Goal: Information Seeking & Learning: Learn about a topic

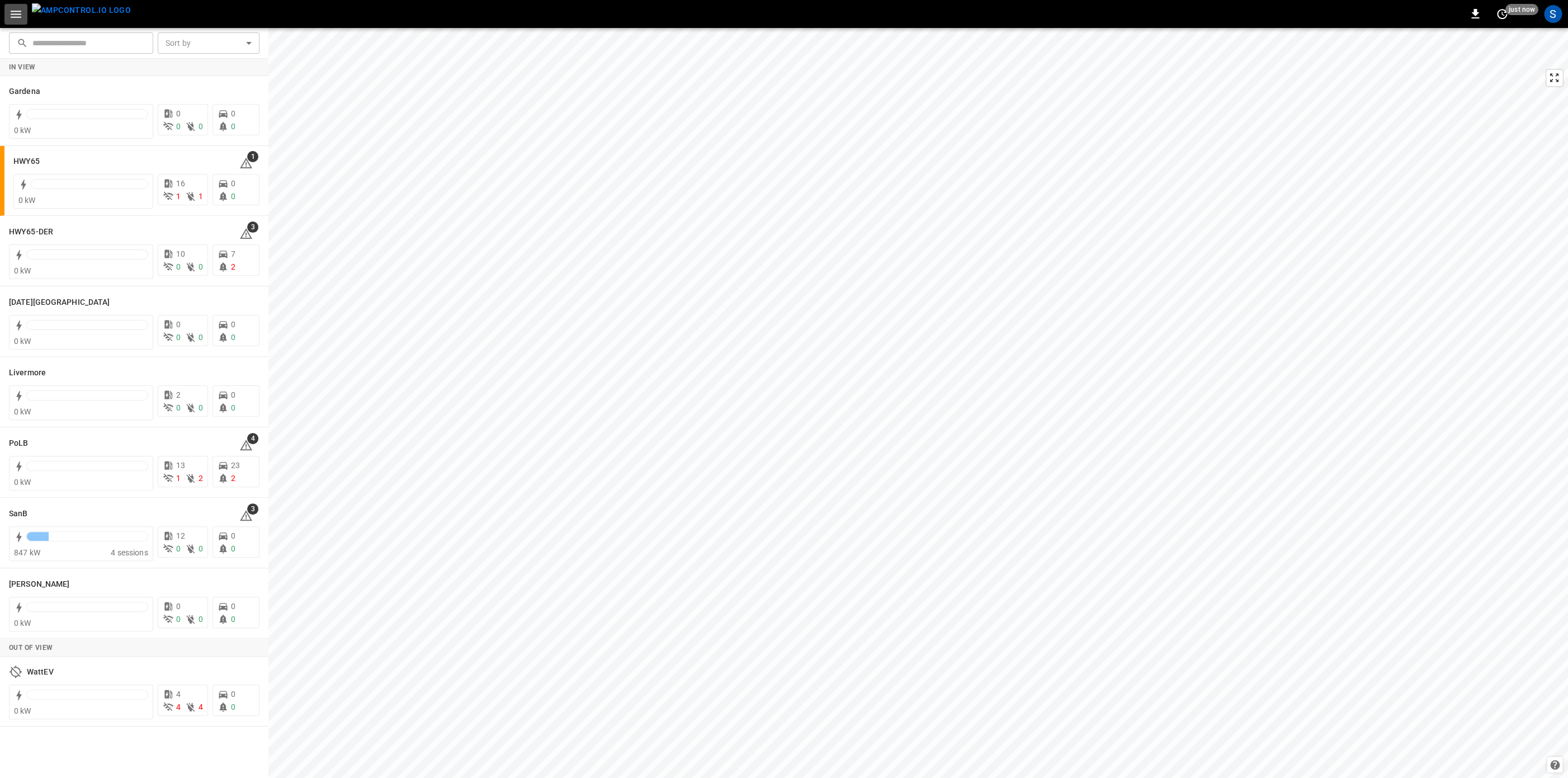
click at [19, 19] on icon "button" at bounding box center [16, 14] width 14 height 14
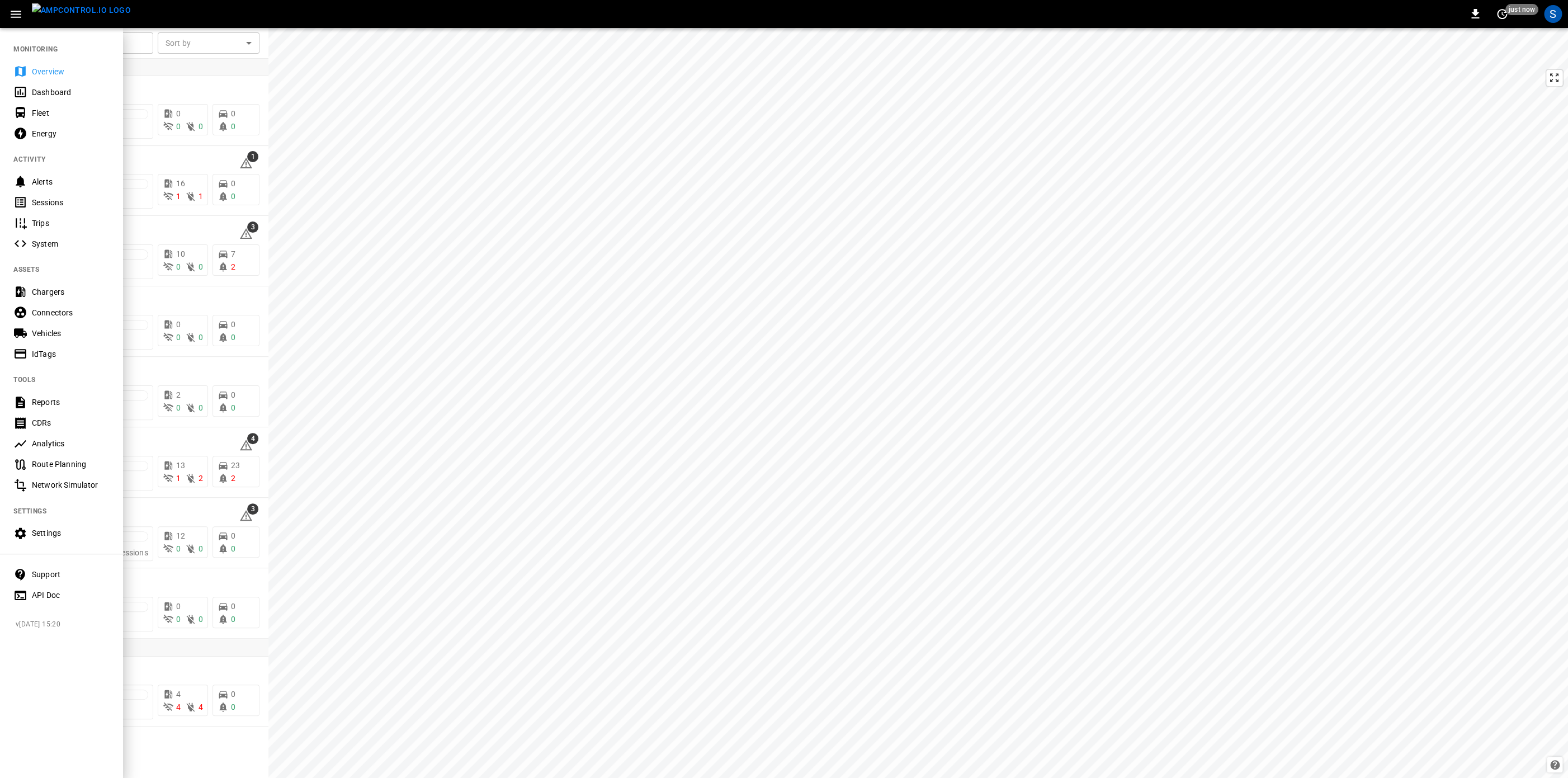
click at [51, 577] on div "Support" at bounding box center [71, 574] width 78 height 11
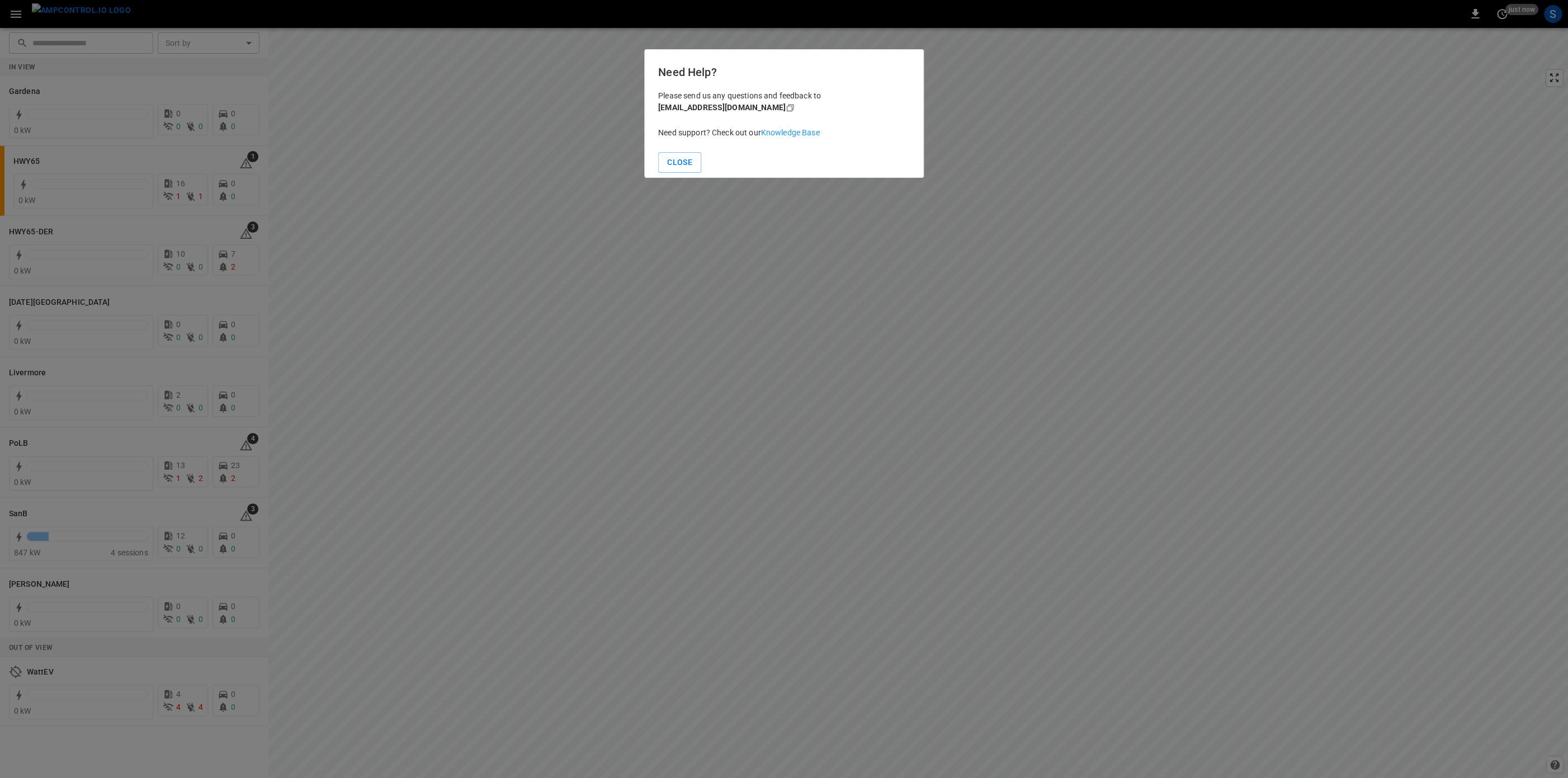
click at [784, 131] on link "Knowledge Base" at bounding box center [790, 133] width 59 height 9
